Goal: Transaction & Acquisition: Purchase product/service

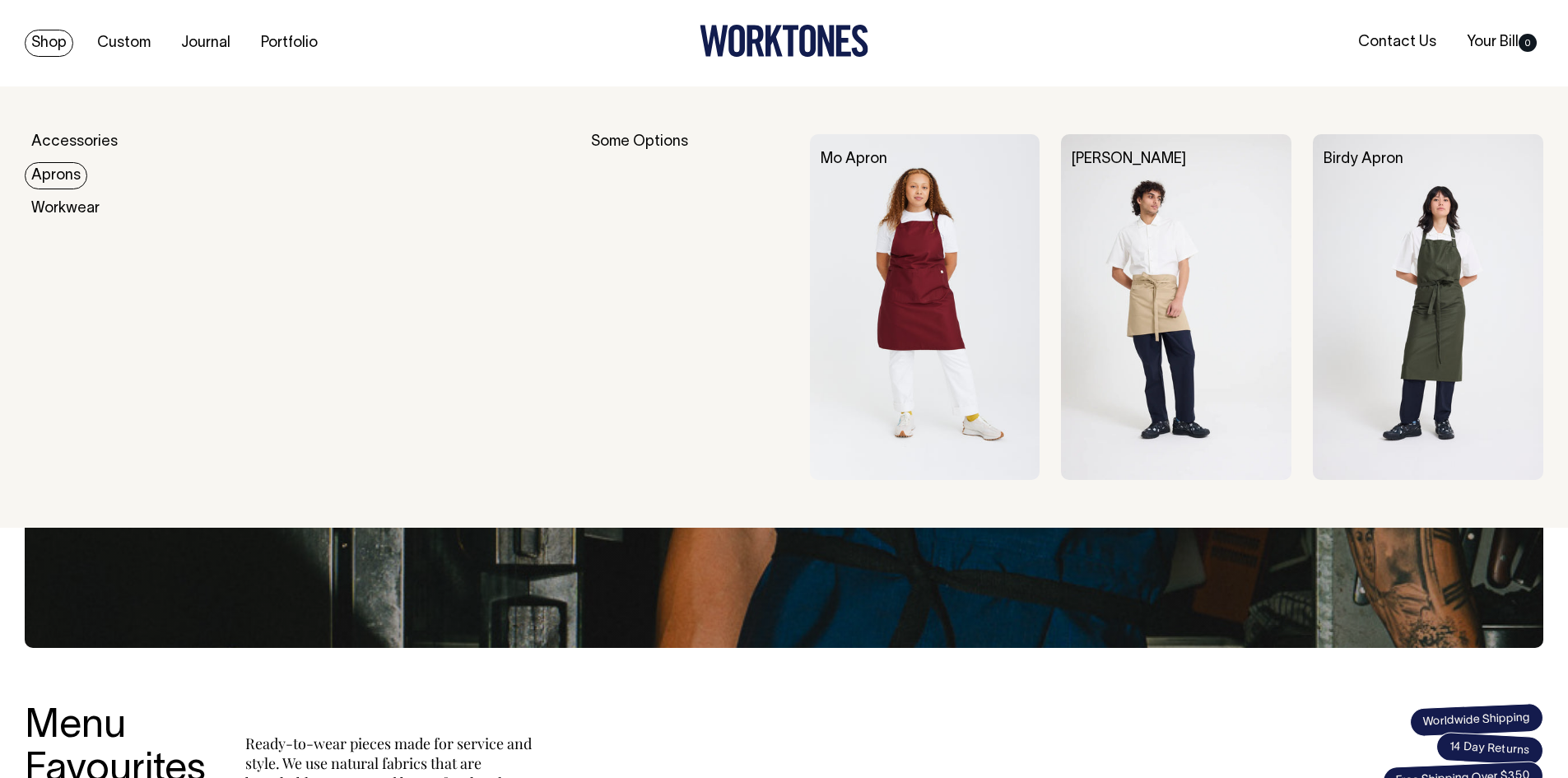
click at [57, 168] on link "Aprons" at bounding box center [56, 176] width 63 height 27
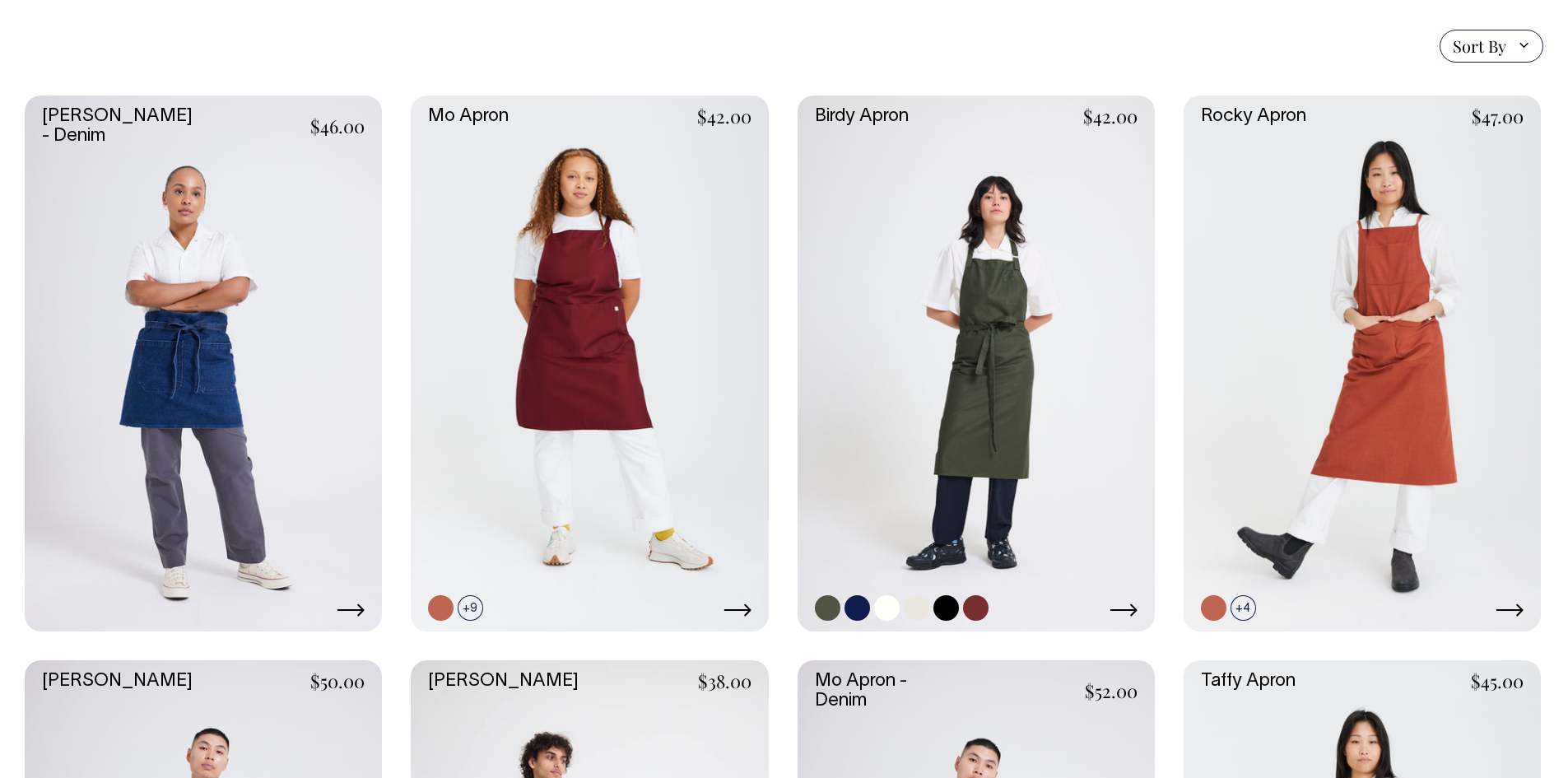
scroll to position [411, 0]
click at [944, 368] on link at bounding box center [976, 363] width 357 height 536
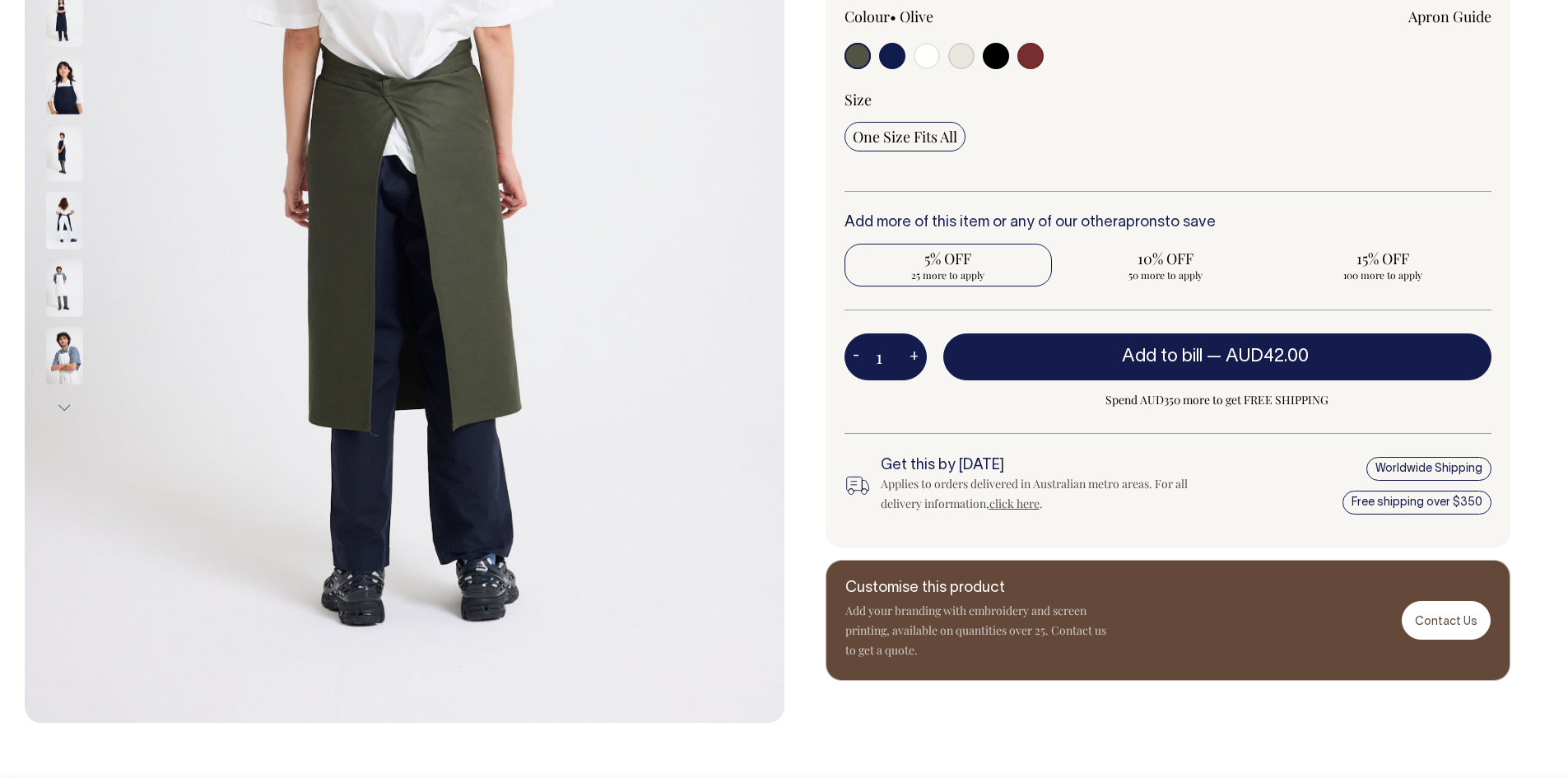
scroll to position [502, 0]
